Goal: Task Accomplishment & Management: Manage account settings

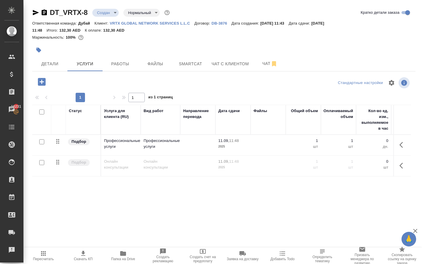
scroll to position [0, 174]
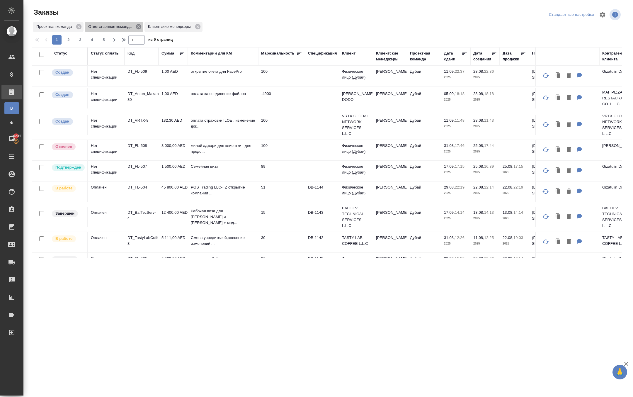
click at [141, 29] on icon at bounding box center [138, 26] width 5 height 5
click at [141, 29] on icon at bounding box center [137, 26] width 5 height 5
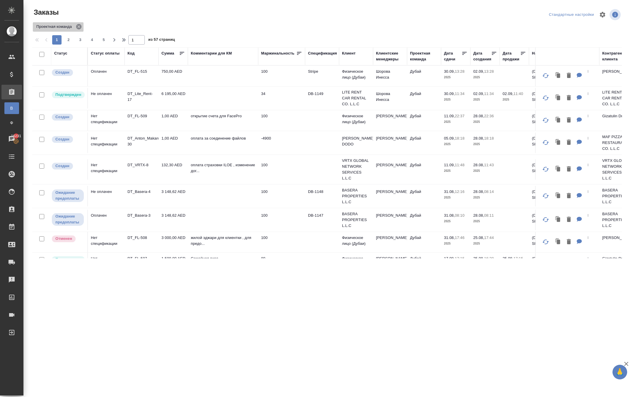
click at [81, 29] on icon at bounding box center [78, 26] width 5 height 5
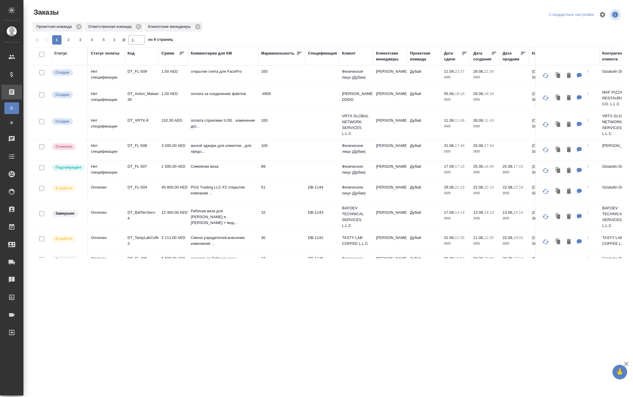
click at [137, 74] on p "DT_FL-509" at bounding box center [142, 72] width 28 height 6
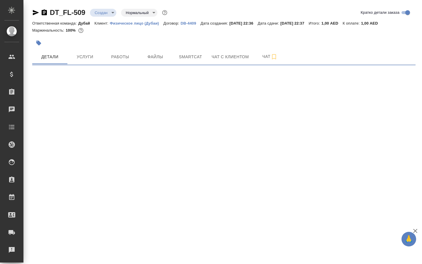
select select "RU"
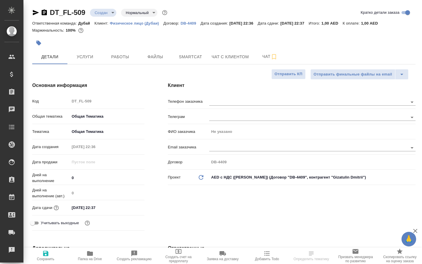
type textarea "x"
click at [134, 22] on p "Физическое лицо (Дубаи)" at bounding box center [137, 23] width 54 height 4
type textarea "x"
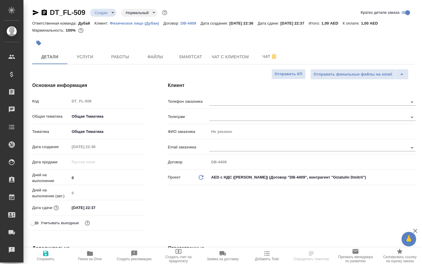
type textarea "x"
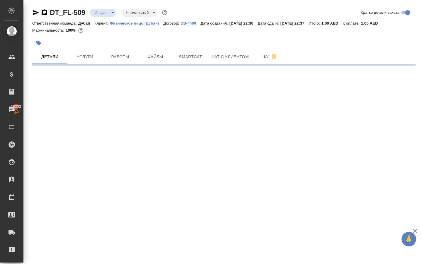
select select "RU"
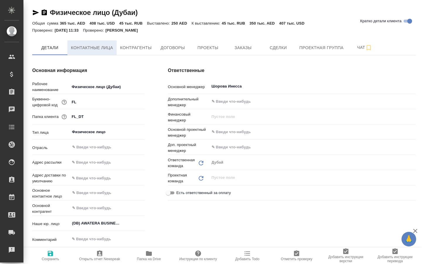
type textarea "x"
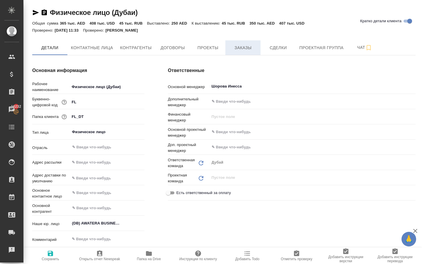
type textarea "x"
click at [242, 49] on span "Заказы" at bounding box center [243, 47] width 28 height 7
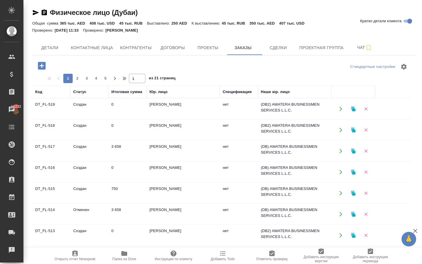
click at [341, 111] on icon "button" at bounding box center [340, 109] width 3 height 4
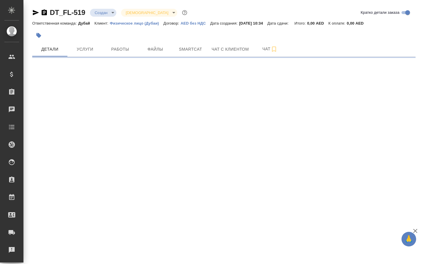
select select "RU"
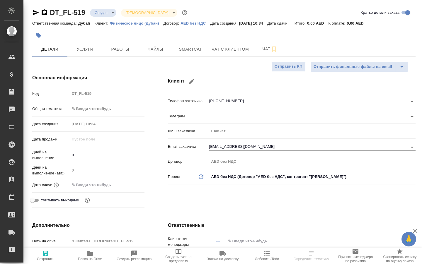
type textarea "x"
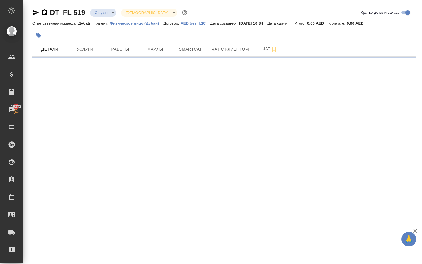
select select "RU"
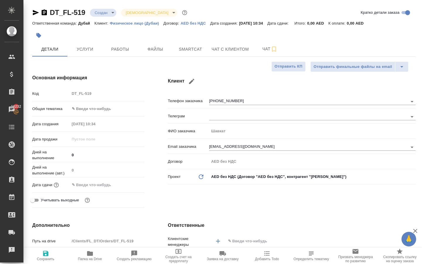
type textarea "x"
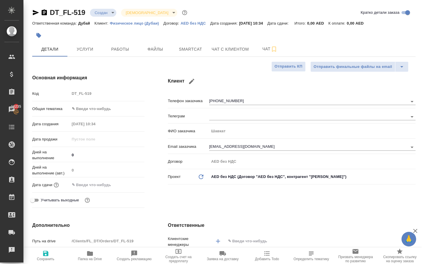
type textarea "x"
